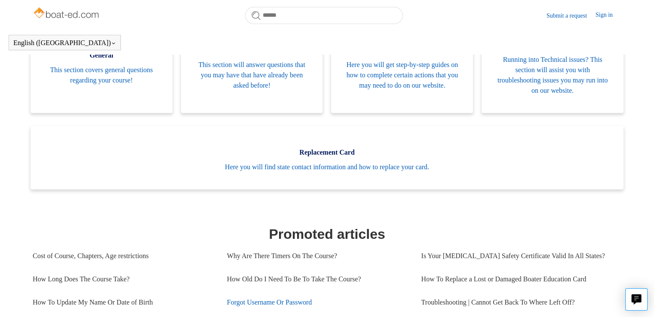
scroll to position [263, 0]
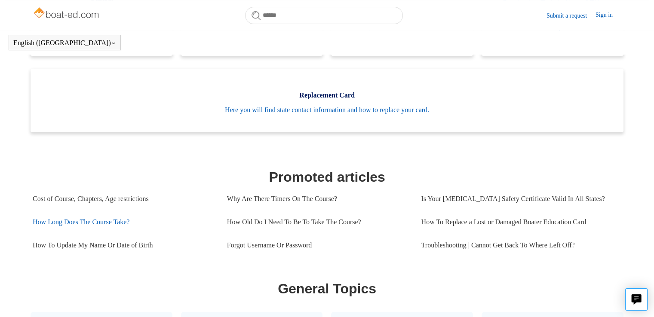
click at [67, 221] on link "How Long Does The Course Take?" at bounding box center [123, 222] width 181 height 23
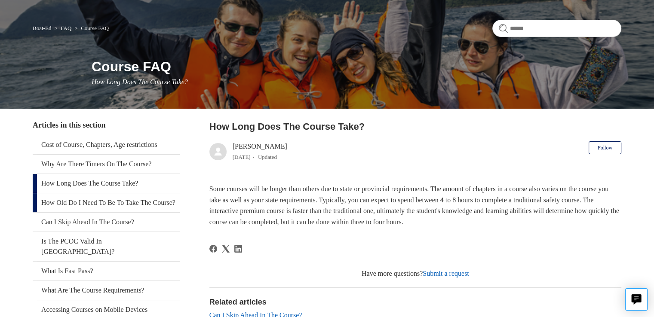
scroll to position [71, 0]
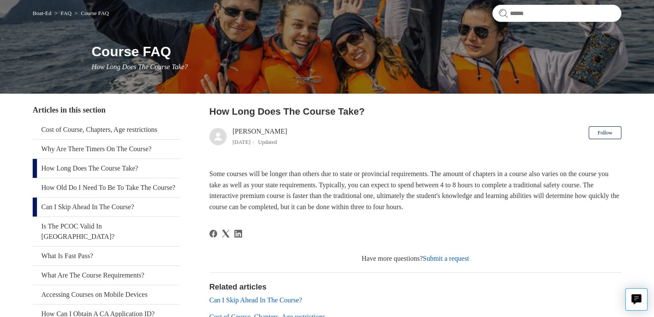
click at [66, 216] on link "Can I Skip Ahead In The Course?" at bounding box center [106, 207] width 147 height 19
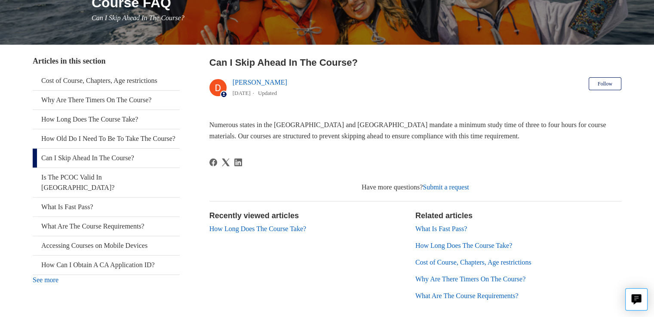
scroll to position [143, 0]
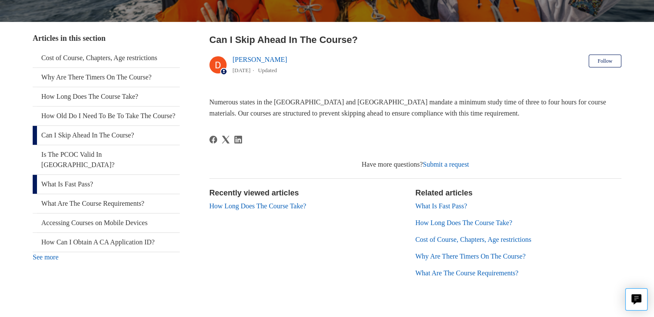
click at [64, 184] on link "What Is Fast Pass?" at bounding box center [106, 184] width 147 height 19
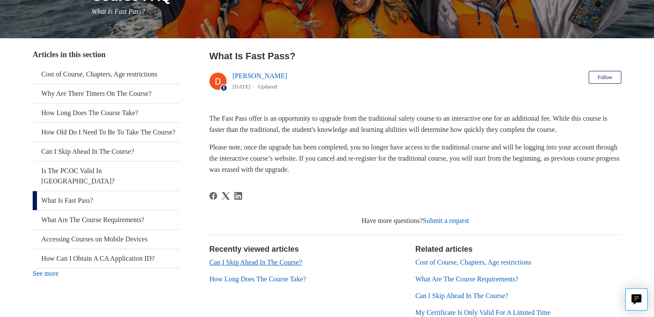
scroll to position [143, 0]
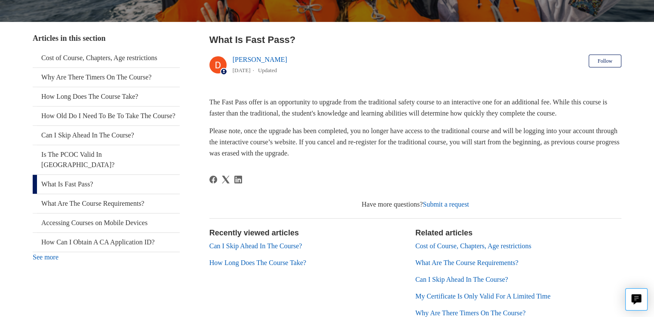
click at [253, 264] on link "How Long Does The Course Take?" at bounding box center [257, 262] width 97 height 7
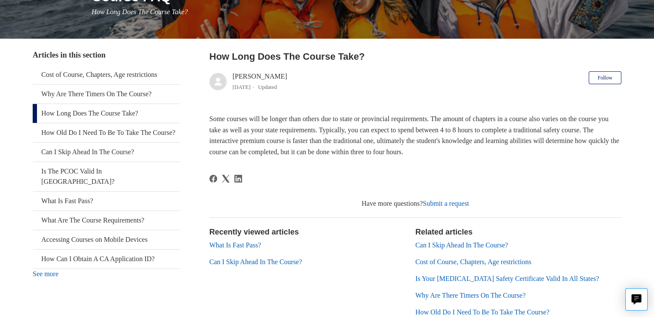
scroll to position [143, 0]
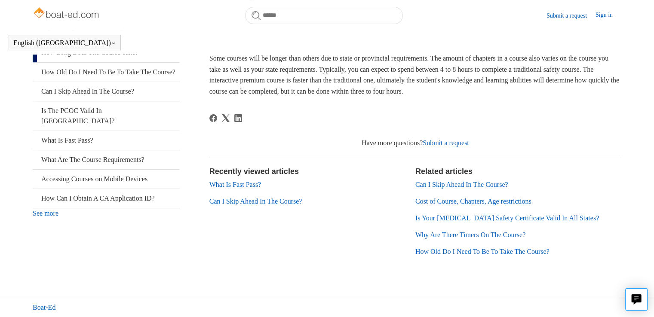
click at [43, 308] on link "Boat-Ed" at bounding box center [44, 307] width 23 height 10
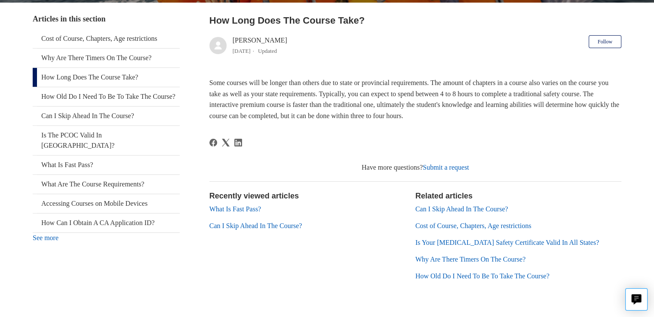
scroll to position [186, 0]
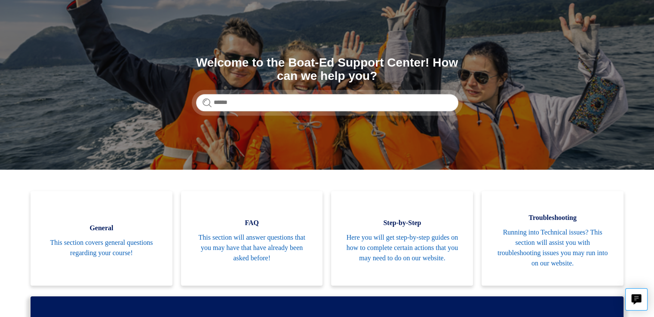
scroll to position [71, 0]
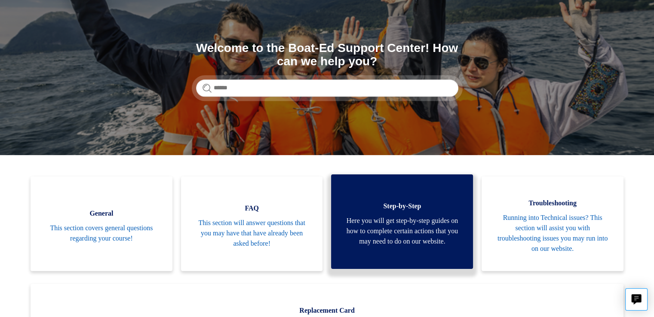
click at [386, 202] on span "Step-by-Step" at bounding box center [402, 206] width 116 height 10
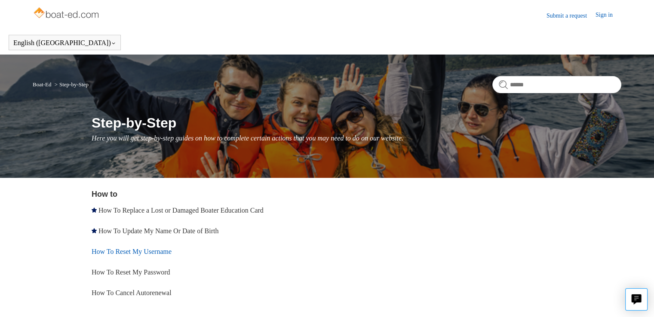
scroll to position [53, 0]
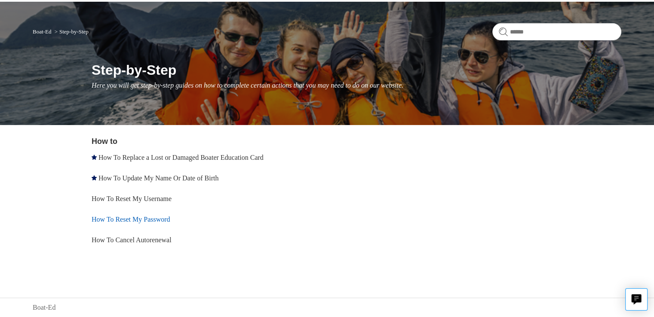
click at [99, 219] on link "How To Reset My Password" at bounding box center [131, 219] width 79 height 7
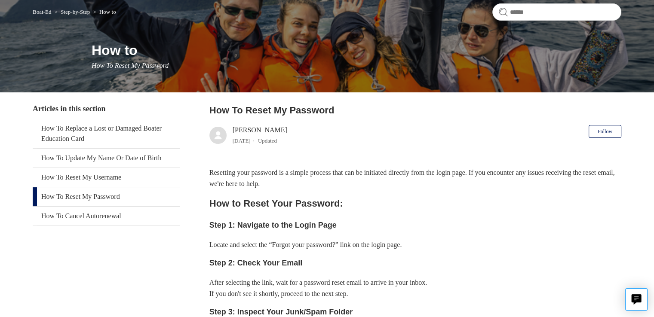
scroll to position [72, 0]
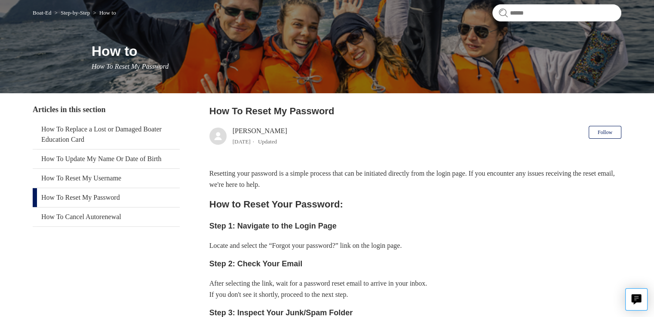
drag, startPoint x: 70, startPoint y: 30, endPoint x: 284, endPoint y: 155, distance: 247.8
click at [606, 130] on button "Follow" at bounding box center [604, 132] width 33 height 13
